Goal: Navigation & Orientation: Understand site structure

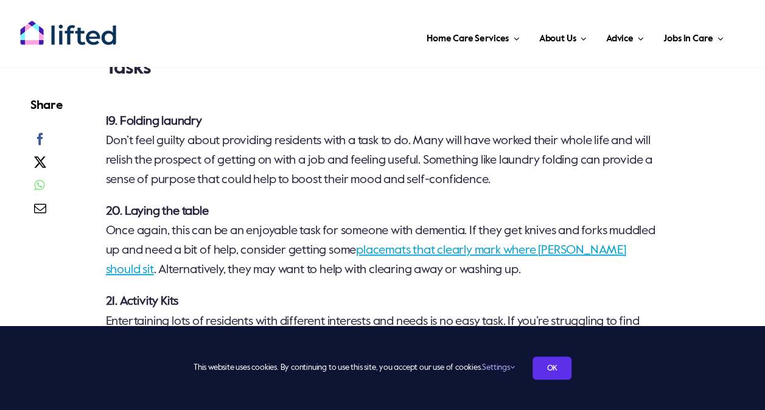
scroll to position [3165, 0]
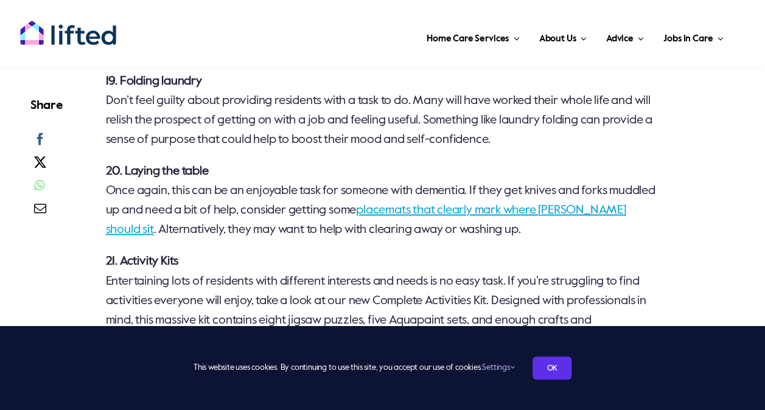
click at [458, 212] on link "placemats that clearly mark where cutlery should sit" at bounding box center [366, 221] width 520 height 32
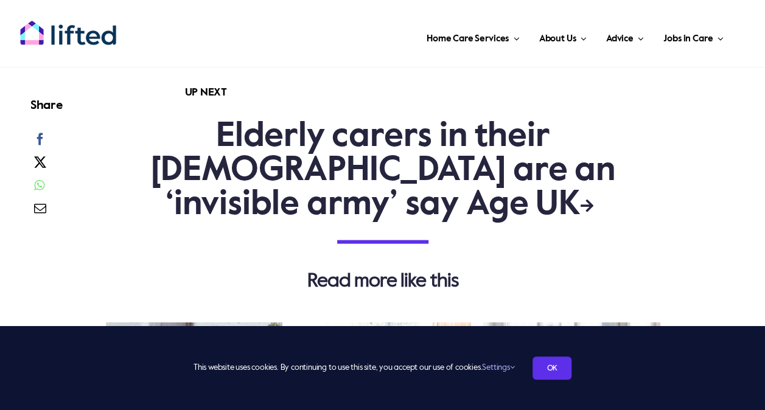
scroll to position [3469, 0]
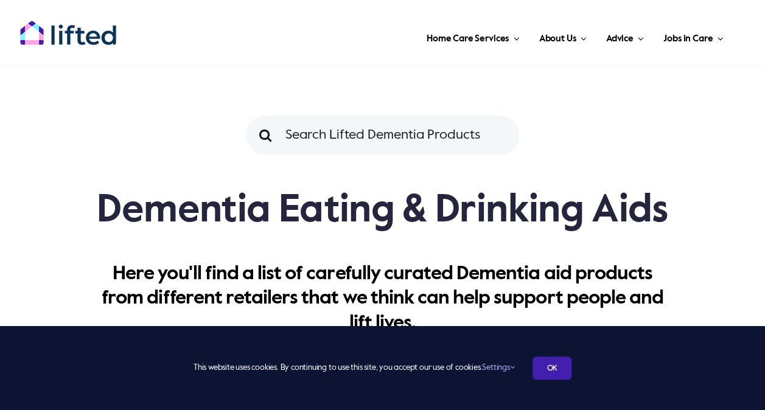
click at [556, 370] on link "OK" at bounding box center [552, 368] width 39 height 23
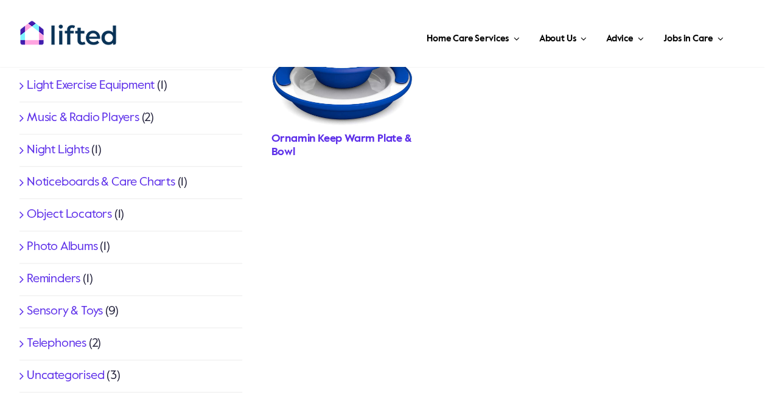
scroll to position [670, 0]
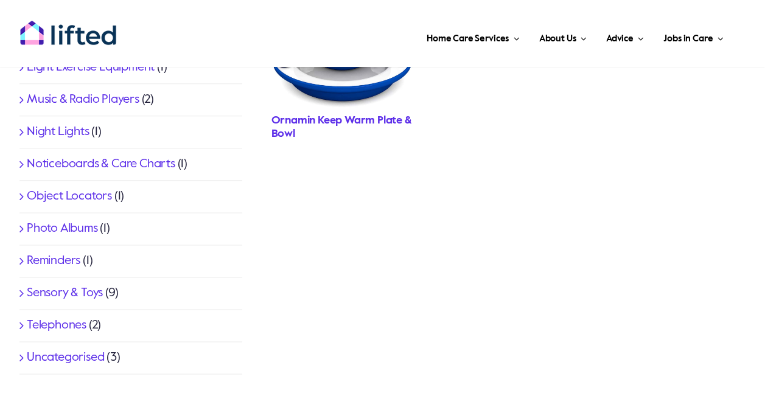
click at [51, 293] on link "Sensory & Toys" at bounding box center [65, 293] width 76 height 12
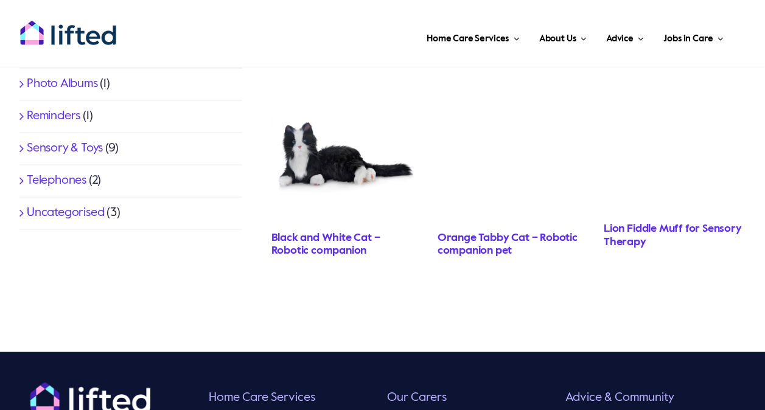
scroll to position [852, 0]
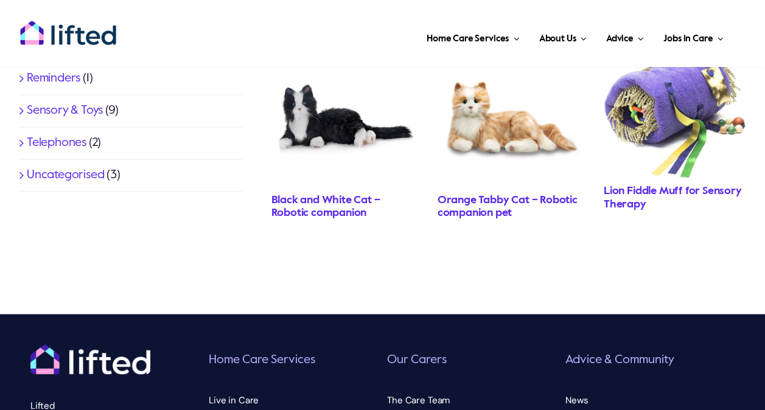
click at [66, 169] on link "Uncategorised" at bounding box center [65, 175] width 77 height 12
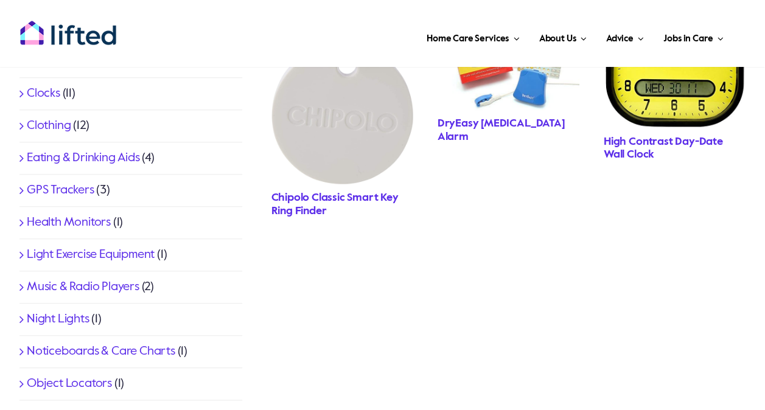
scroll to position [487, 0]
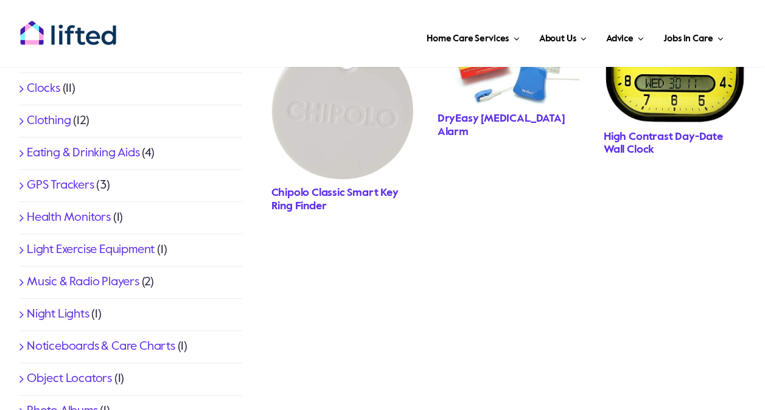
click at [63, 251] on link "Light Exercise Equipment" at bounding box center [91, 250] width 128 height 12
